Goal: Task Accomplishment & Management: Complete application form

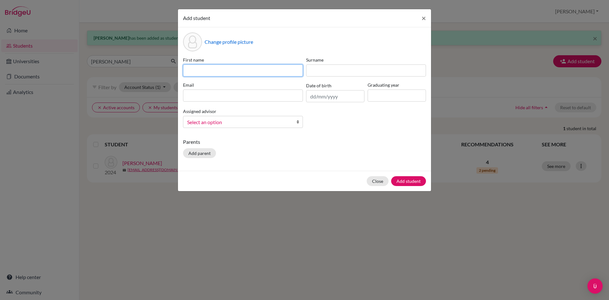
click at [249, 72] on input at bounding box center [243, 70] width 120 height 12
type input "[PERSON_NAME]"
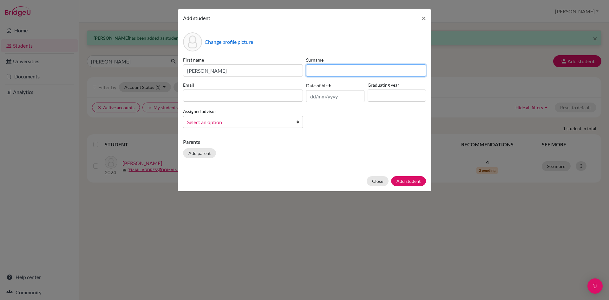
click at [354, 72] on input at bounding box center [366, 70] width 120 height 12
type input "[PERSON_NAME]"
paste input "[EMAIL_ADDRESS][DOMAIN_NAME]"
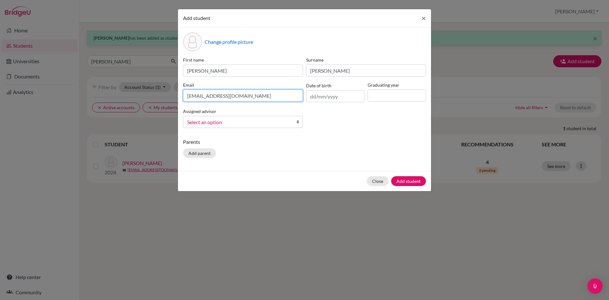
type input "[EMAIL_ADDRESS][DOMAIN_NAME]"
click at [312, 100] on input "text" at bounding box center [335, 96] width 58 height 12
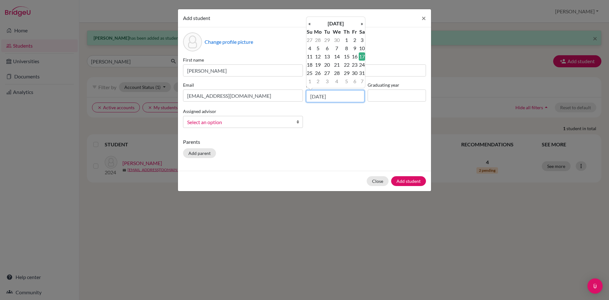
type input "[DATE]"
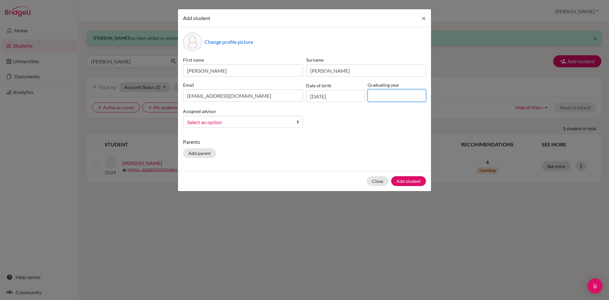
click at [395, 97] on input at bounding box center [397, 95] width 58 height 12
type input "2026"
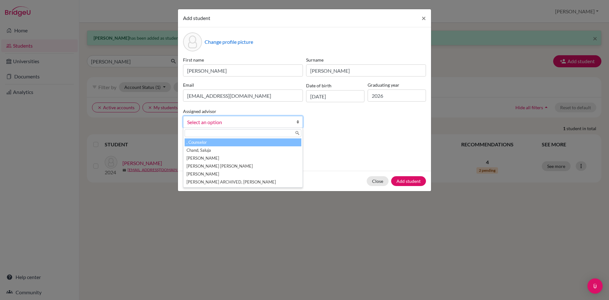
click at [216, 119] on span "Select an option" at bounding box center [238, 122] width 103 height 8
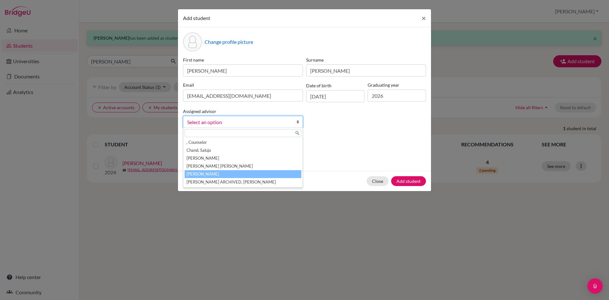
click at [209, 176] on li "[PERSON_NAME]" at bounding box center [243, 174] width 117 height 8
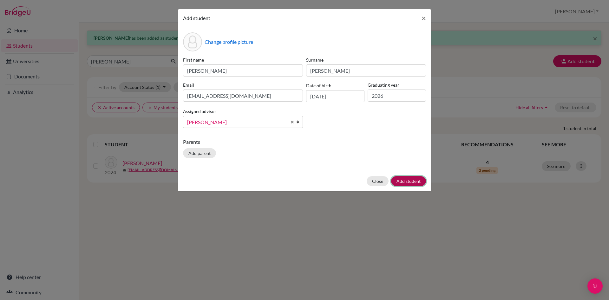
click at [405, 180] on button "Add student" at bounding box center [408, 181] width 35 height 10
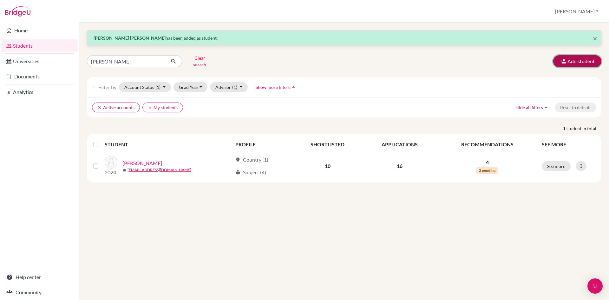
click at [575, 60] on button "Add student" at bounding box center [577, 61] width 48 height 12
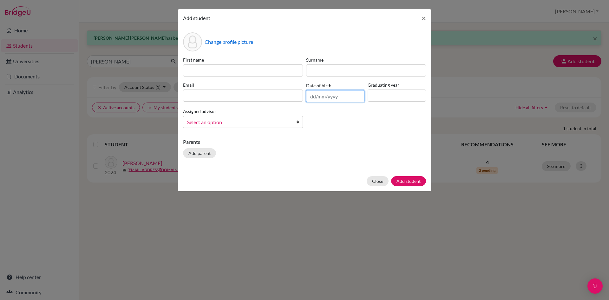
click at [311, 101] on input "text" at bounding box center [335, 96] width 58 height 12
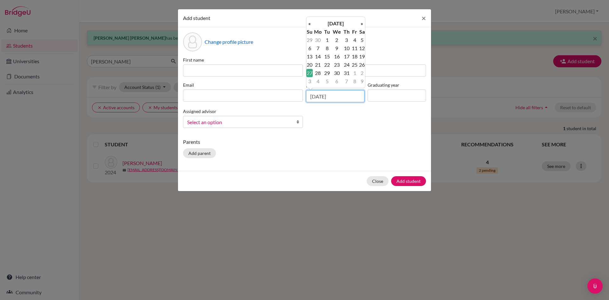
type input "[DATE]"
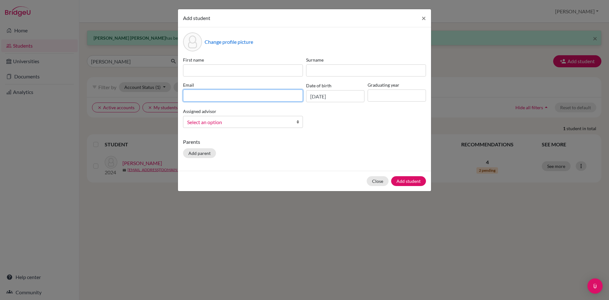
paste input "[EMAIL_ADDRESS][DOMAIN_NAME]"
type input "[EMAIL_ADDRESS][DOMAIN_NAME]"
click at [382, 96] on input at bounding box center [397, 95] width 58 height 12
type input "2026"
click at [218, 124] on span "Select an option" at bounding box center [238, 122] width 103 height 8
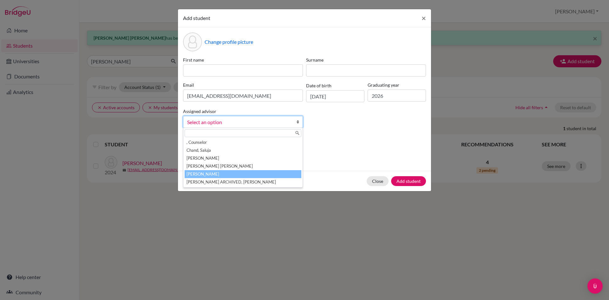
drag, startPoint x: 207, startPoint y: 174, endPoint x: 197, endPoint y: 106, distance: 69.2
click at [207, 172] on li "[PERSON_NAME]" at bounding box center [243, 174] width 117 height 8
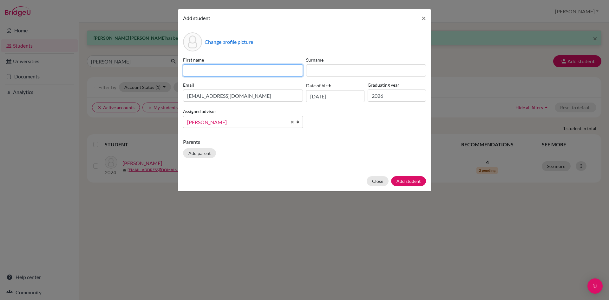
click at [217, 69] on input at bounding box center [243, 70] width 120 height 12
type input "Sidant"
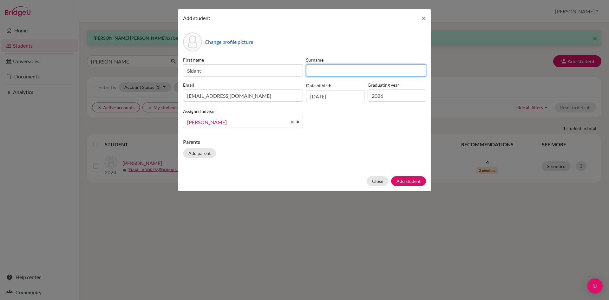
click at [341, 71] on input at bounding box center [366, 70] width 120 height 12
type input "[PERSON_NAME]"
click at [414, 182] on button "Add student" at bounding box center [408, 181] width 35 height 10
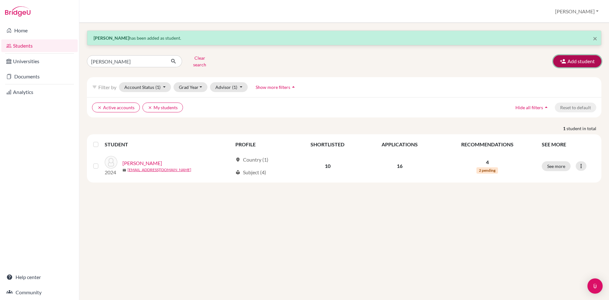
click at [579, 61] on button "Add student" at bounding box center [577, 61] width 48 height 12
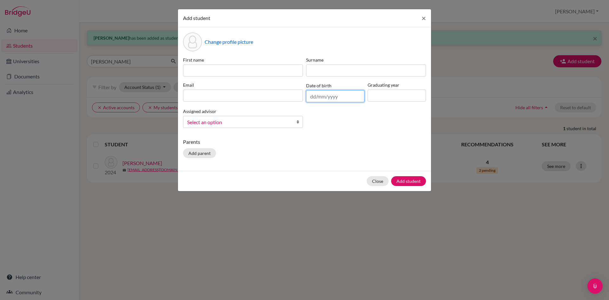
click at [312, 99] on input "text" at bounding box center [335, 96] width 58 height 12
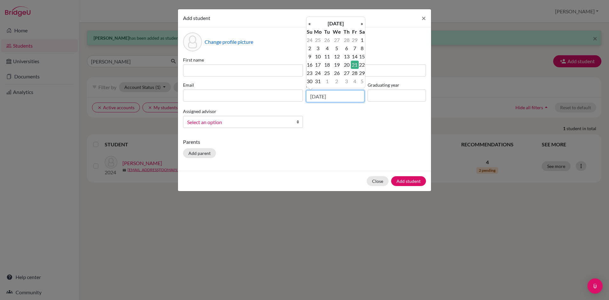
type input "[DATE]"
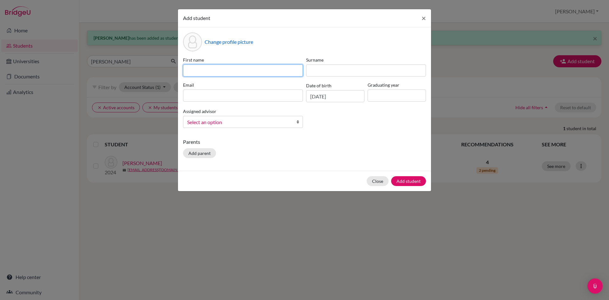
click at [232, 69] on input at bounding box center [243, 70] width 120 height 12
type input "[PERSON_NAME]"
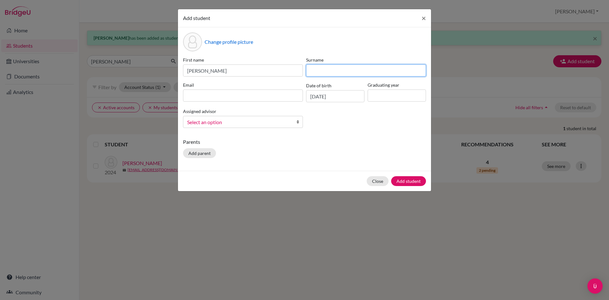
click at [326, 71] on input at bounding box center [366, 70] width 120 height 12
type input "[PERSON_NAME]"
paste input "[EMAIL_ADDRESS][DOMAIN_NAME]"
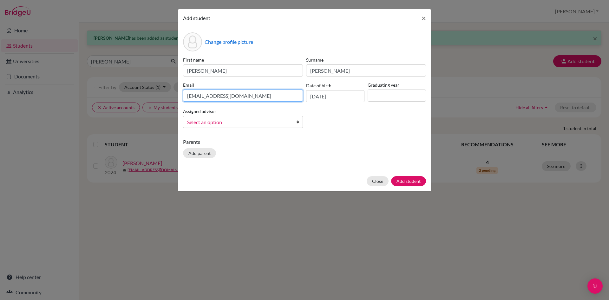
type input "[EMAIL_ADDRESS][DOMAIN_NAME]"
click at [385, 93] on input at bounding box center [397, 95] width 58 height 12
type input "2026"
click at [251, 123] on span "Select an option" at bounding box center [238, 122] width 103 height 8
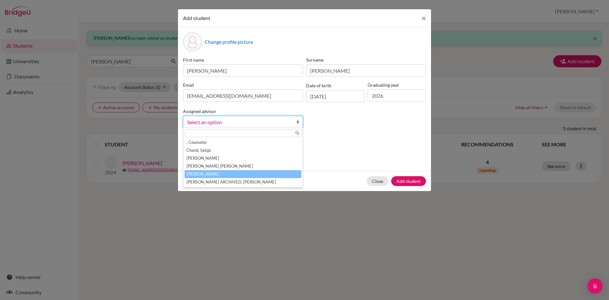
click at [216, 174] on li "[PERSON_NAME]" at bounding box center [243, 174] width 117 height 8
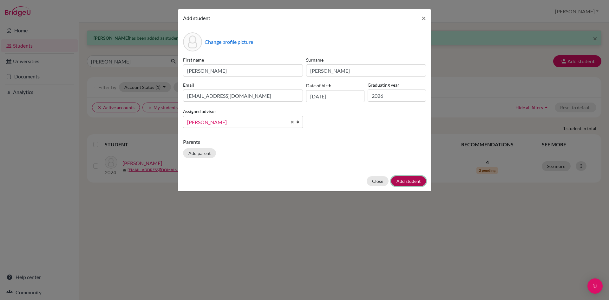
click at [404, 182] on button "Add student" at bounding box center [408, 181] width 35 height 10
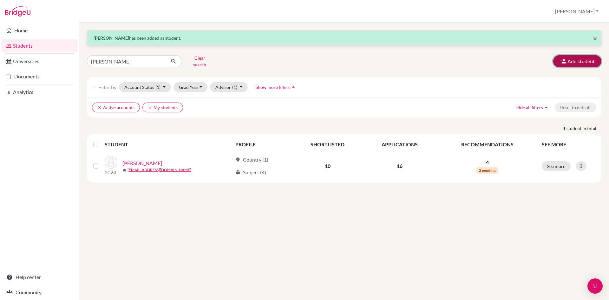
click at [577, 61] on button "Add student" at bounding box center [577, 61] width 48 height 12
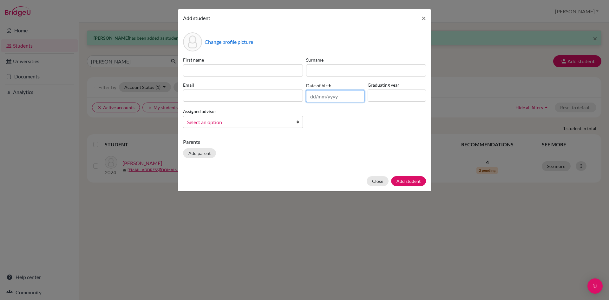
click at [336, 101] on input "text" at bounding box center [335, 96] width 58 height 12
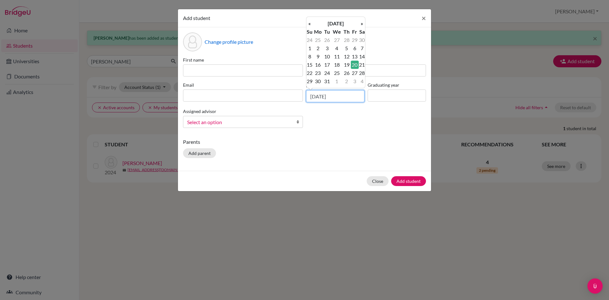
type input "[DATE]"
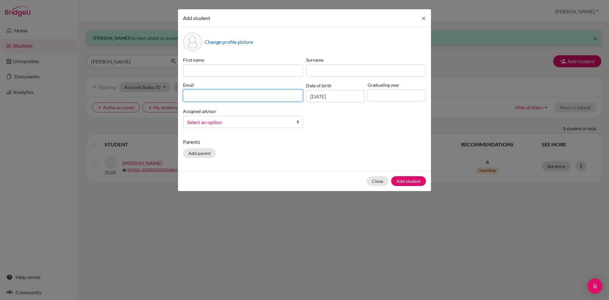
paste input "[EMAIL_ADDRESS][DOMAIN_NAME]"
type input "[EMAIL_ADDRESS][DOMAIN_NAME]"
click at [389, 91] on input at bounding box center [397, 95] width 58 height 12
type input "2026"
click at [232, 125] on span "Select an option" at bounding box center [238, 122] width 103 height 8
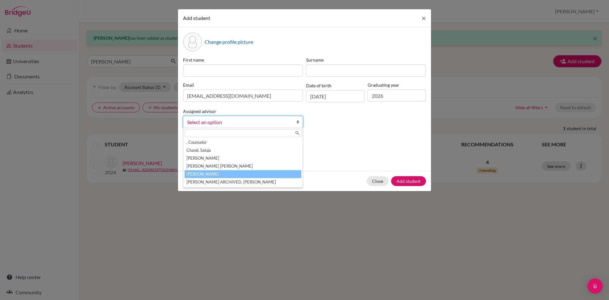
click at [220, 174] on li "[PERSON_NAME]" at bounding box center [243, 174] width 117 height 8
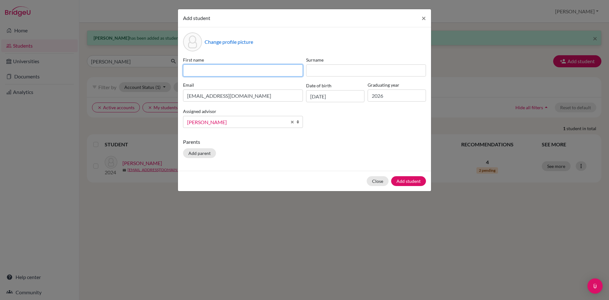
click at [259, 69] on input at bounding box center [243, 70] width 120 height 12
type input "Win"
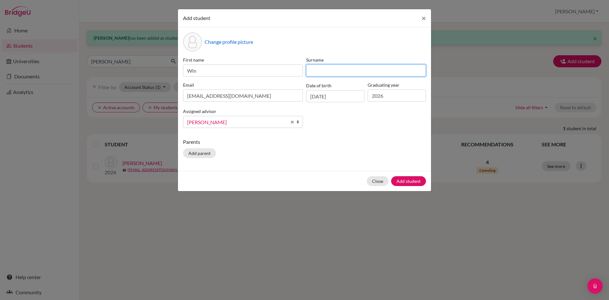
click at [345, 72] on input at bounding box center [366, 70] width 120 height 12
type input "Thu Ta"
click at [409, 180] on button "Add student" at bounding box center [408, 181] width 35 height 10
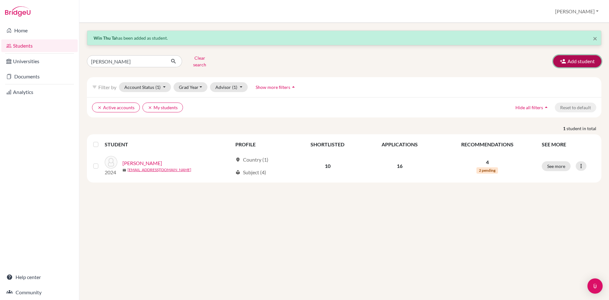
click at [573, 62] on button "Add student" at bounding box center [577, 61] width 48 height 12
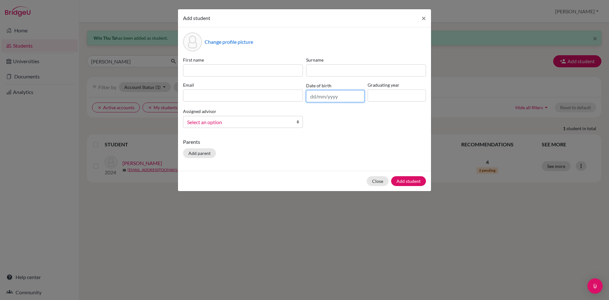
click at [315, 97] on input "text" at bounding box center [335, 96] width 58 height 12
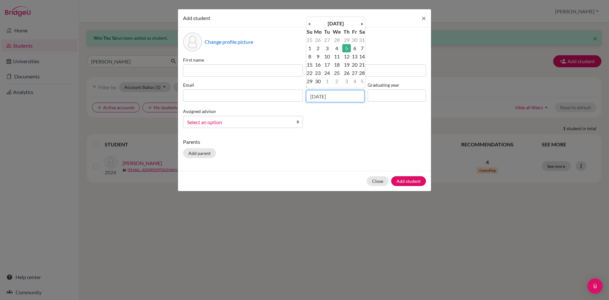
type input "[DATE]"
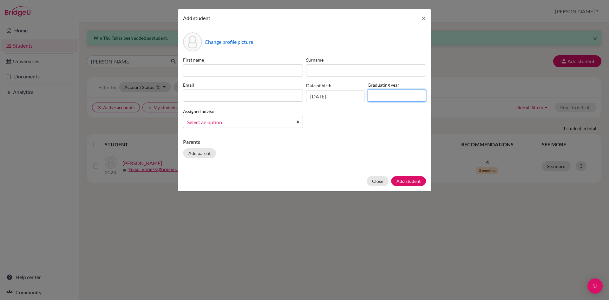
click at [394, 93] on input at bounding box center [397, 95] width 58 height 12
type input "2026"
paste input "[EMAIL_ADDRESS][DOMAIN_NAME]"
type input "[EMAIL_ADDRESS][DOMAIN_NAME]"
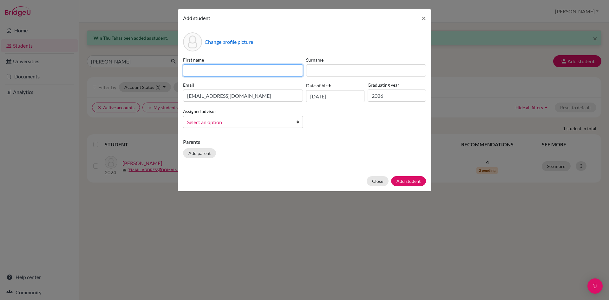
click at [242, 72] on input at bounding box center [243, 70] width 120 height 12
type input "[PERSON_NAME]"
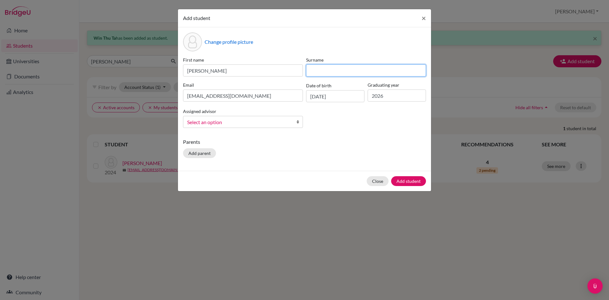
click at [350, 71] on input at bounding box center [366, 70] width 120 height 12
type input "[PERSON_NAME]"
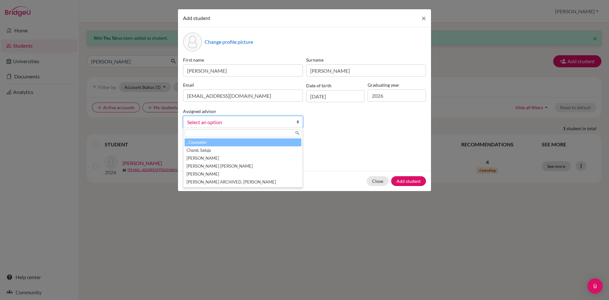
click at [264, 122] on span "Select an option" at bounding box center [238, 122] width 103 height 8
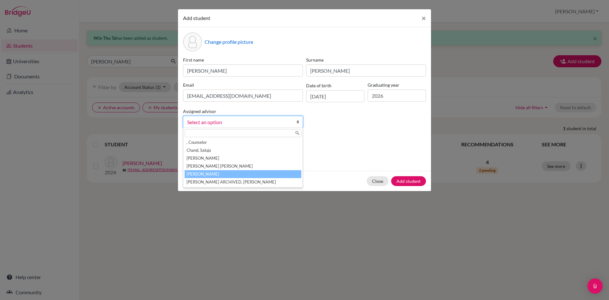
click at [213, 174] on li "[PERSON_NAME]" at bounding box center [243, 174] width 117 height 8
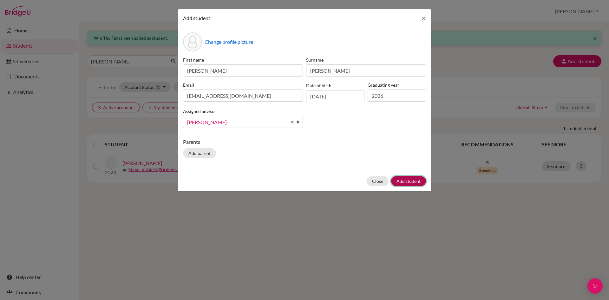
click at [419, 180] on button "Add student" at bounding box center [408, 181] width 35 height 10
